Goal: Find specific page/section: Find specific page/section

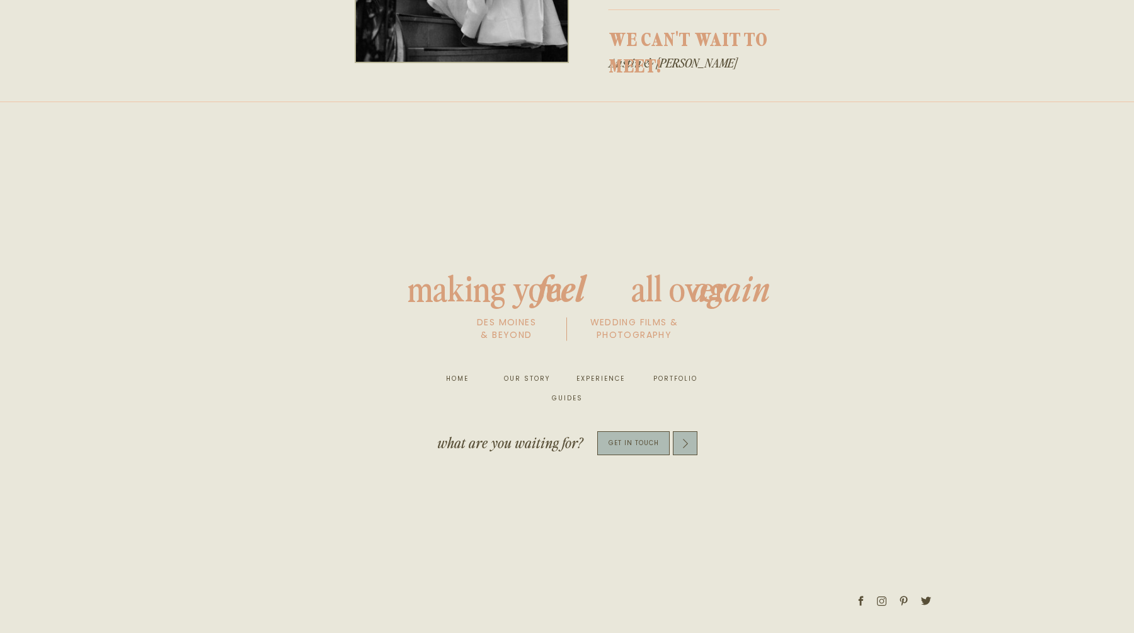
scroll to position [740, 0]
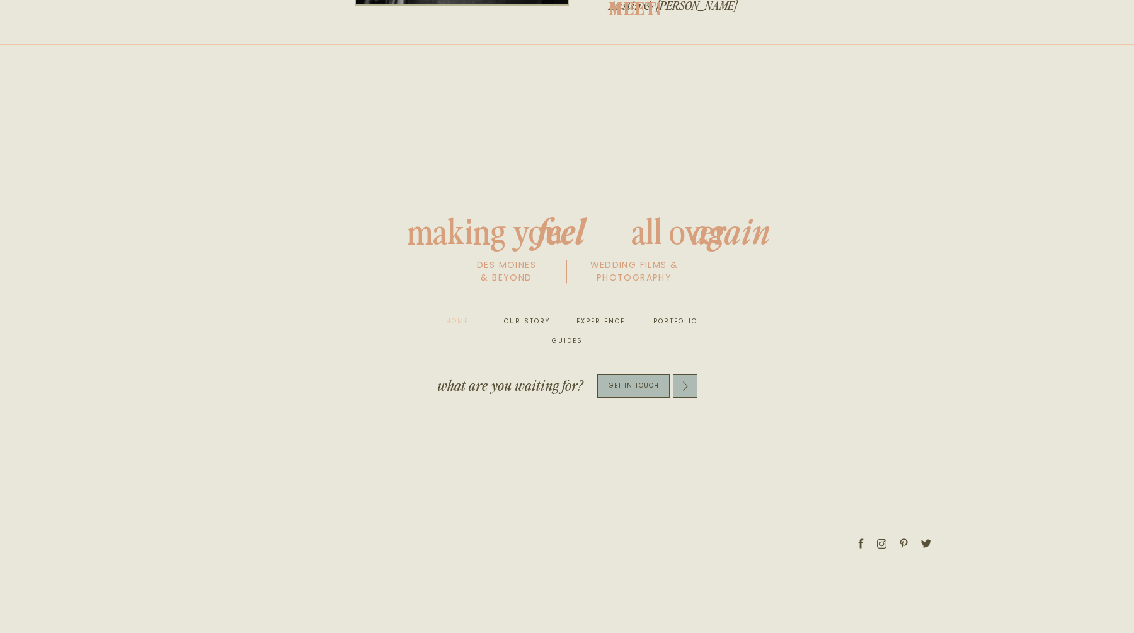
click at [457, 316] on nav "home" at bounding box center [457, 321] width 41 height 13
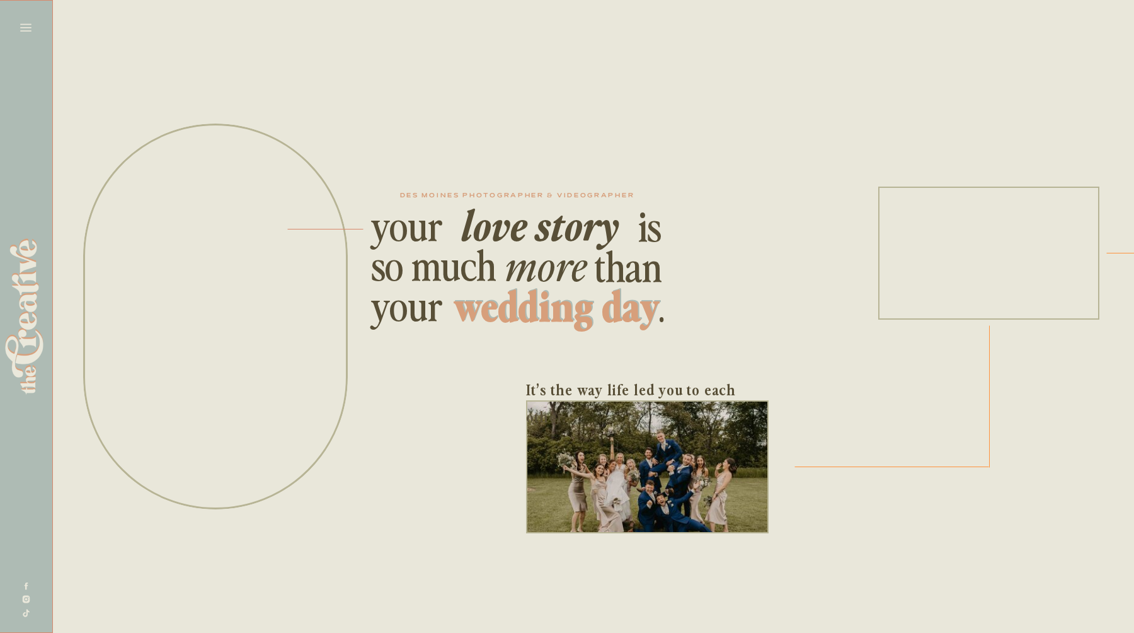
click at [609, 313] on h2 "wedding day" at bounding box center [556, 303] width 221 height 44
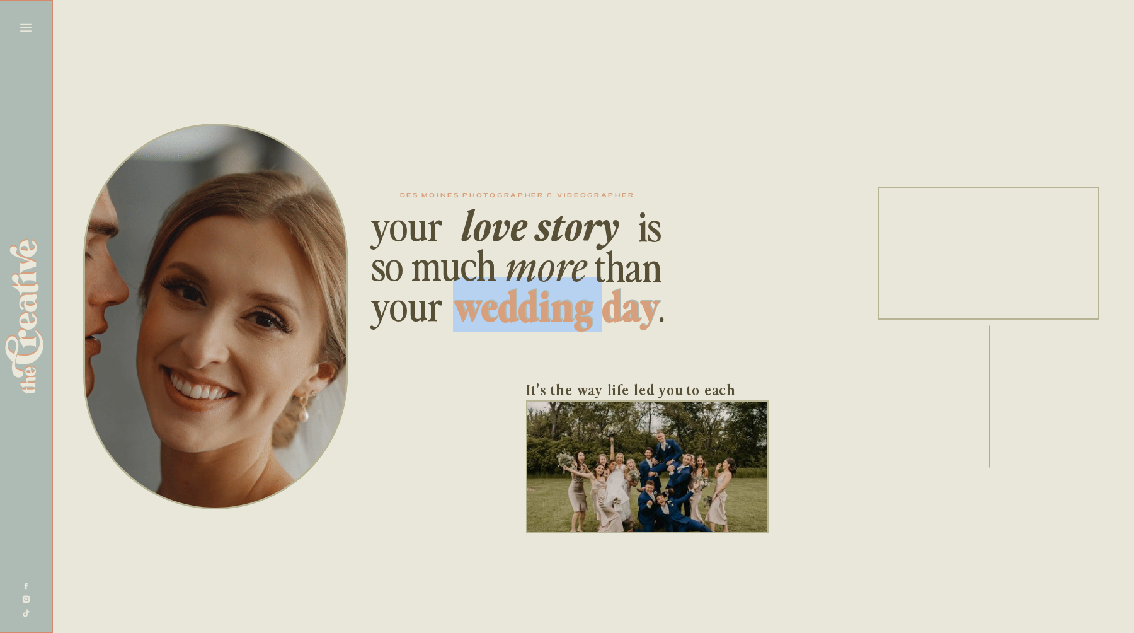
click at [461, 312] on h2 "wedding day" at bounding box center [556, 303] width 221 height 44
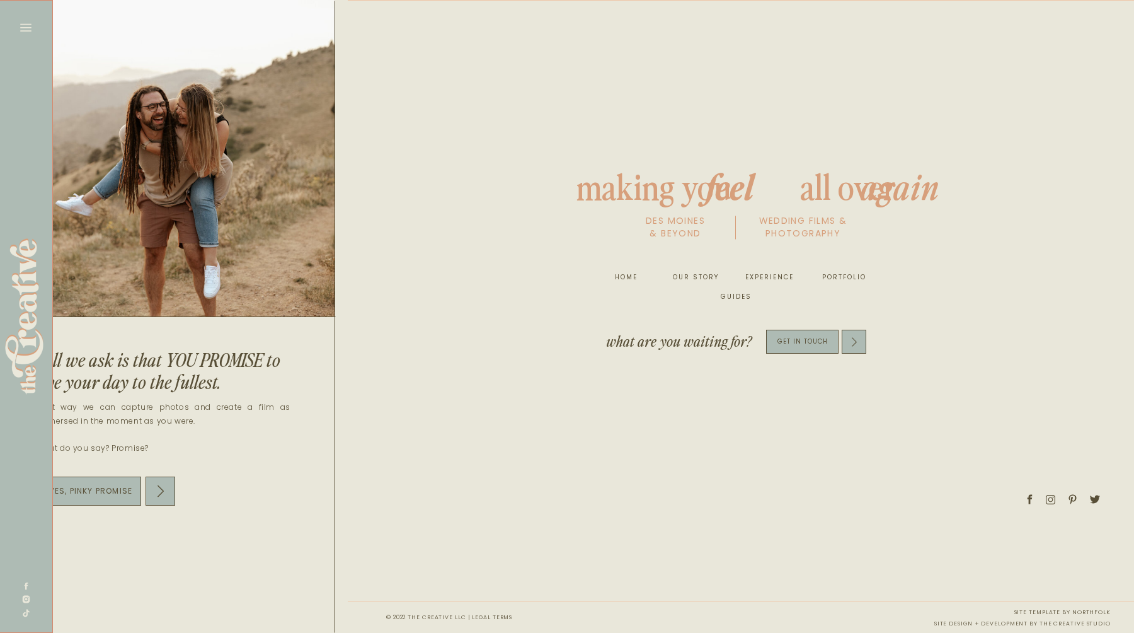
scroll to position [0, 6667]
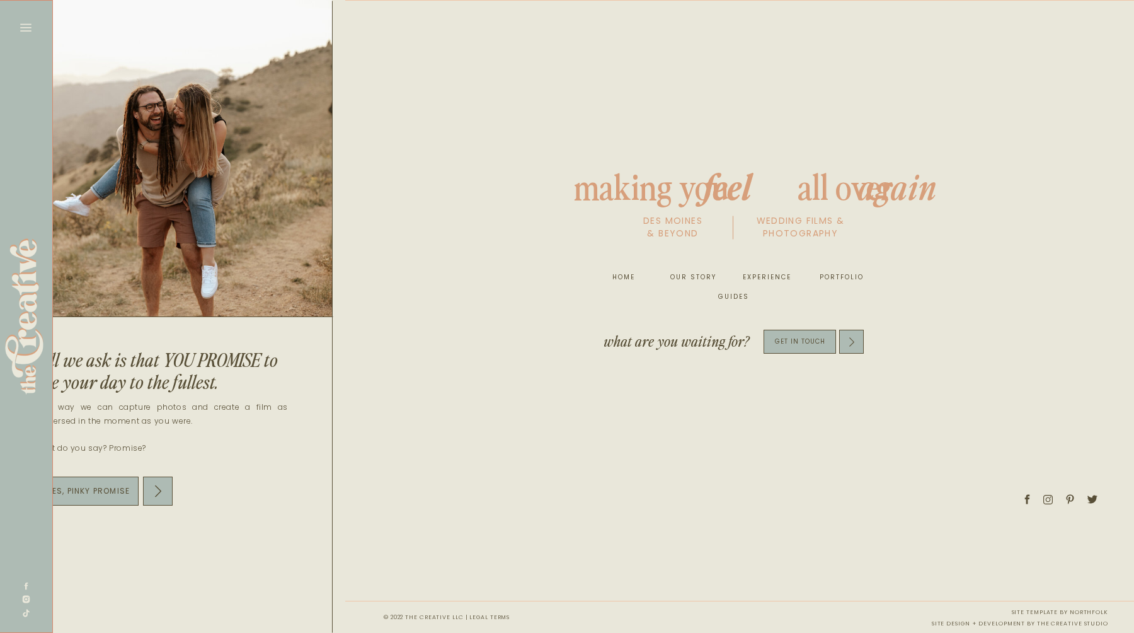
click at [769, 276] on nav "experience" at bounding box center [767, 277] width 48 height 13
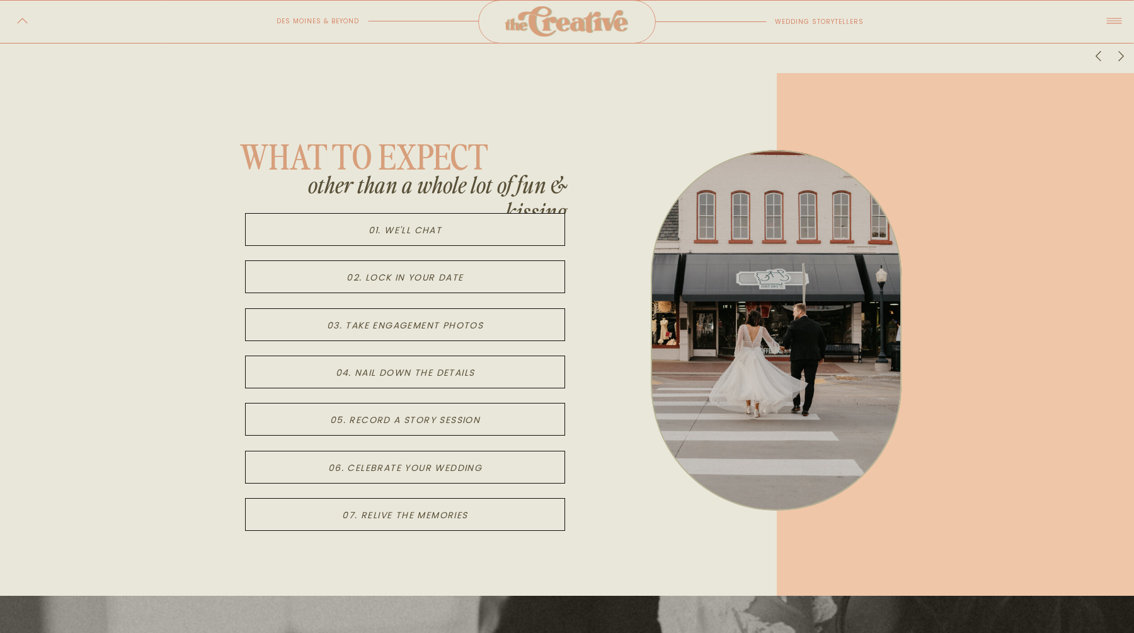
scroll to position [3778, 0]
click at [413, 226] on icon "01. we'll chat" at bounding box center [406, 229] width 74 height 13
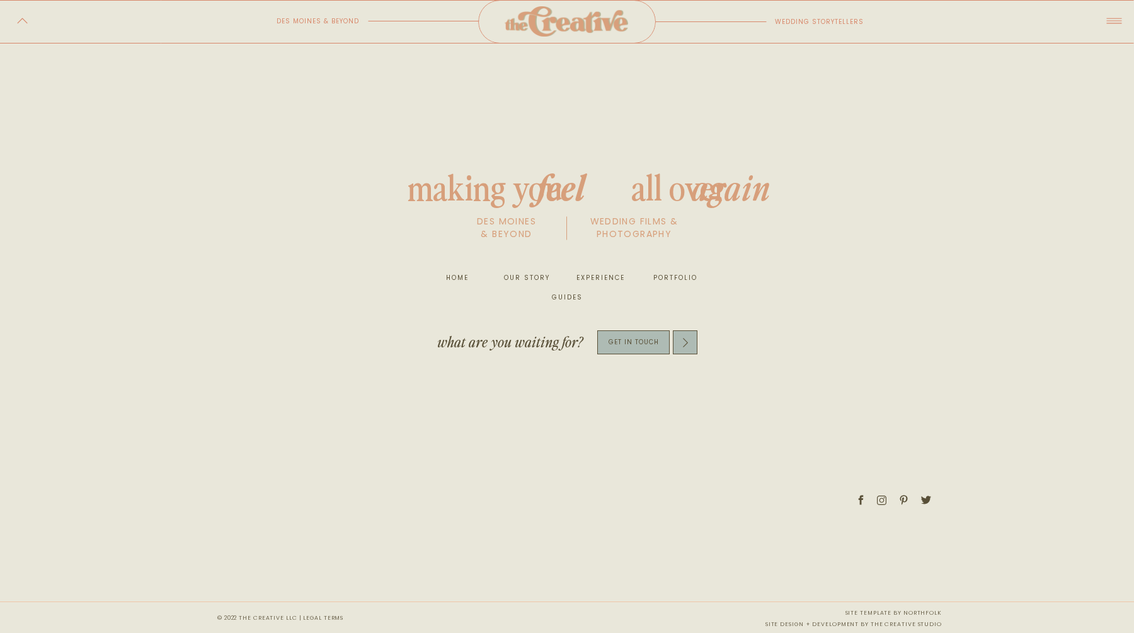
scroll to position [5433, 0]
click at [633, 334] on p "get in touch" at bounding box center [633, 341] width 72 height 14
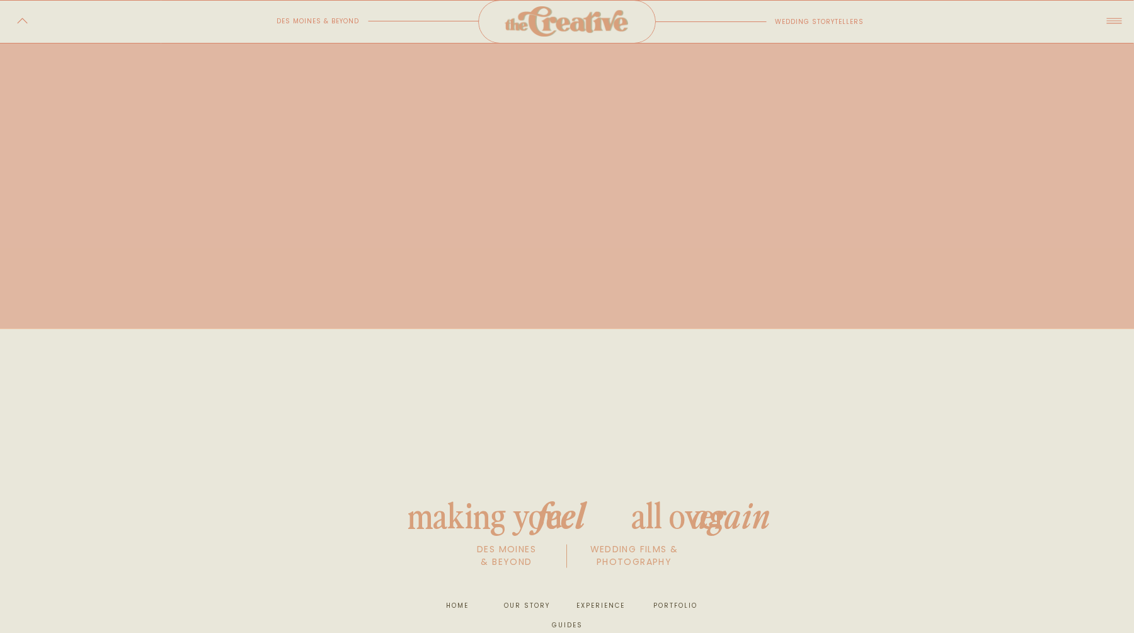
scroll to position [1362, 0]
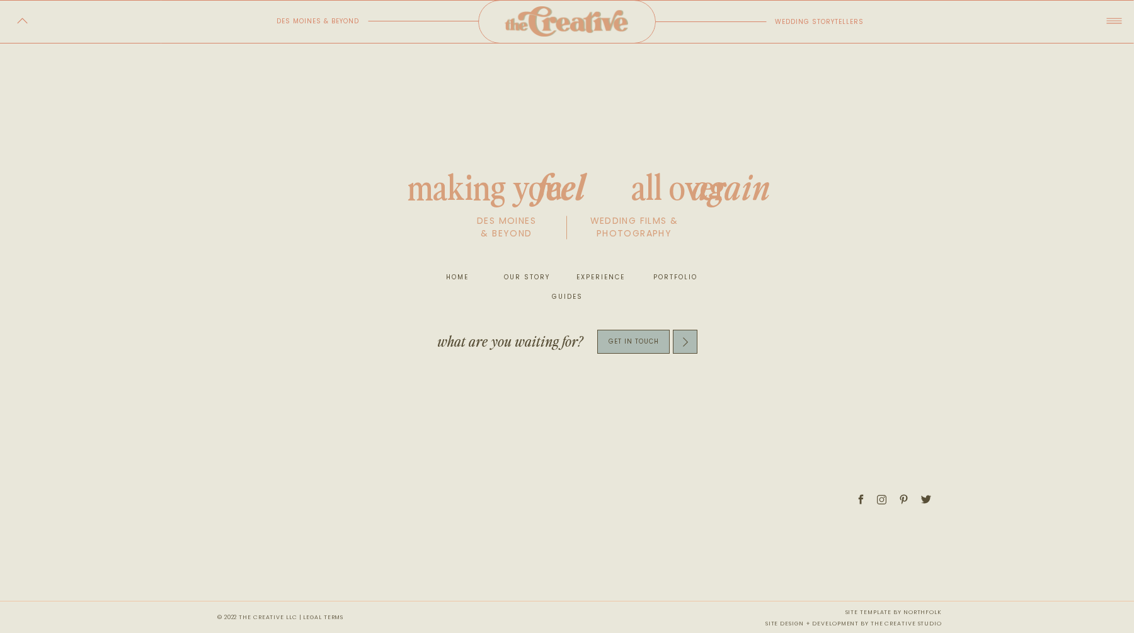
click at [527, 275] on nav "our story" at bounding box center [527, 277] width 48 height 13
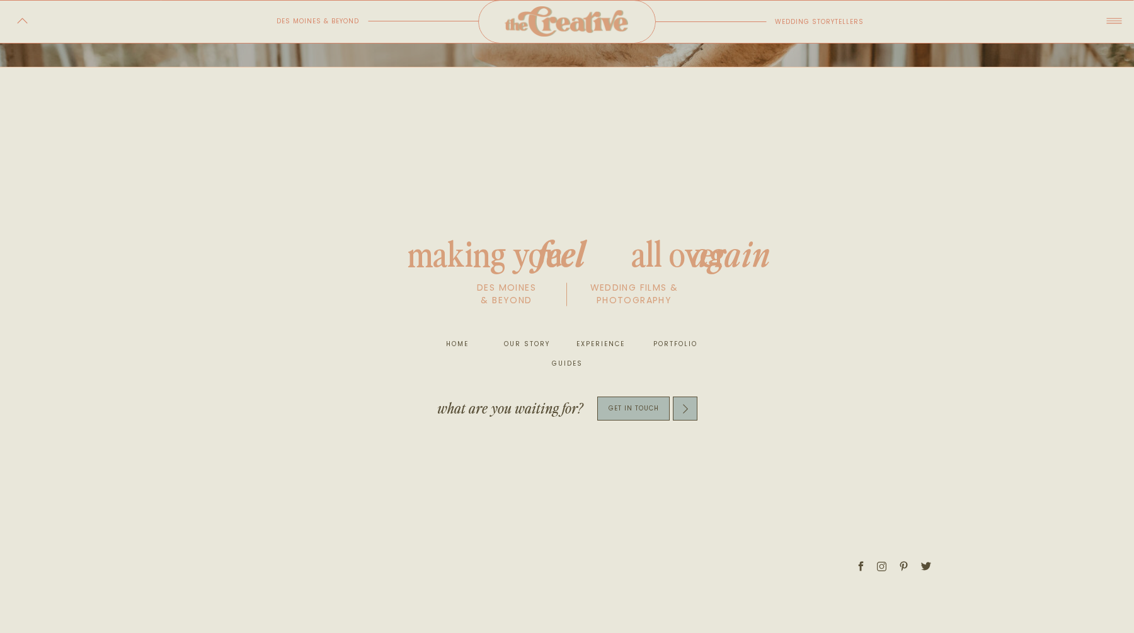
scroll to position [4881, 0]
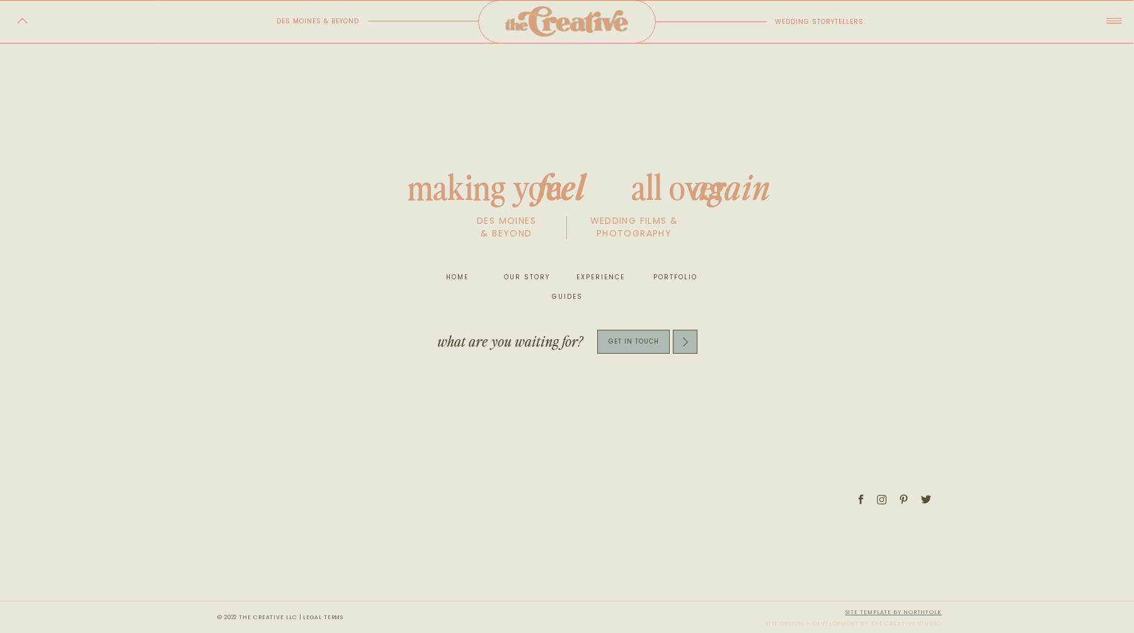
click at [901, 613] on link "site template by northfolk" at bounding box center [894, 612] width 96 height 8
